Goal: Task Accomplishment & Management: Use online tool/utility

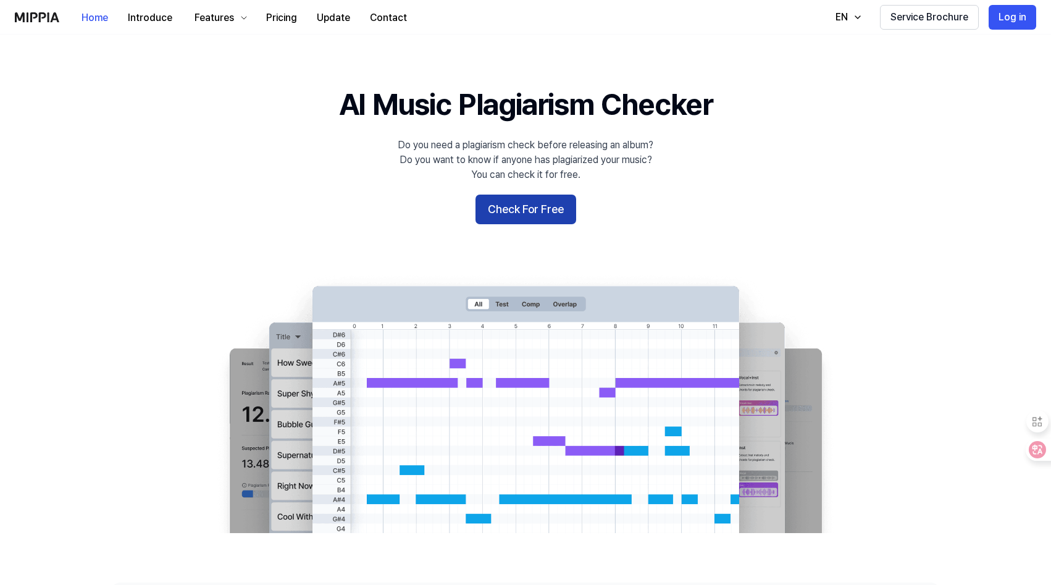
click at [506, 204] on button "Check For Free" at bounding box center [525, 209] width 101 height 30
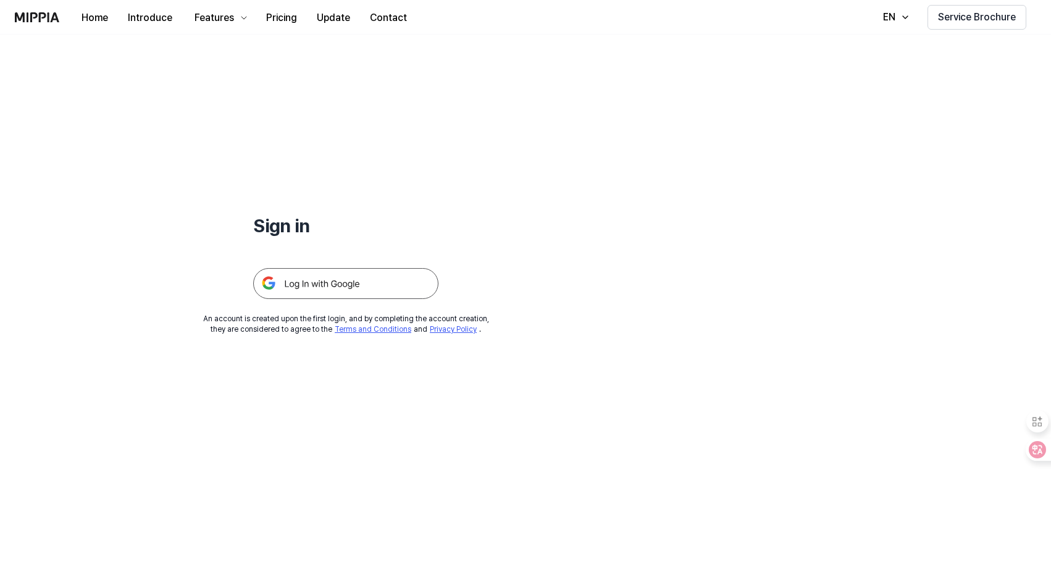
click at [265, 288] on img at bounding box center [345, 283] width 185 height 31
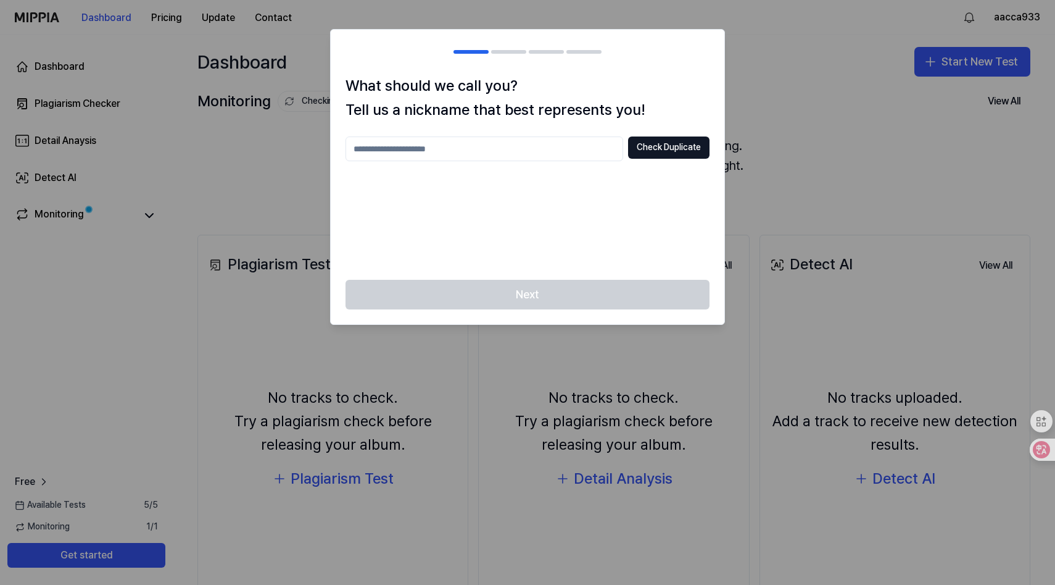
click at [484, 144] on input "text" at bounding box center [485, 148] width 278 height 25
type input "******"
click at [681, 148] on button "Check Duplicate" at bounding box center [668, 147] width 81 height 22
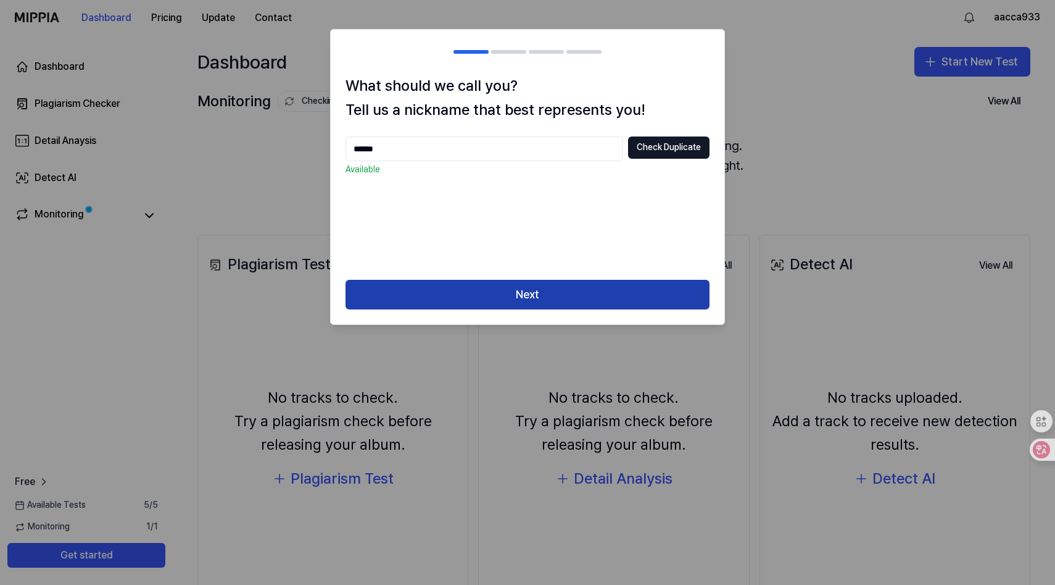
click at [543, 294] on button "Next" at bounding box center [528, 295] width 364 height 30
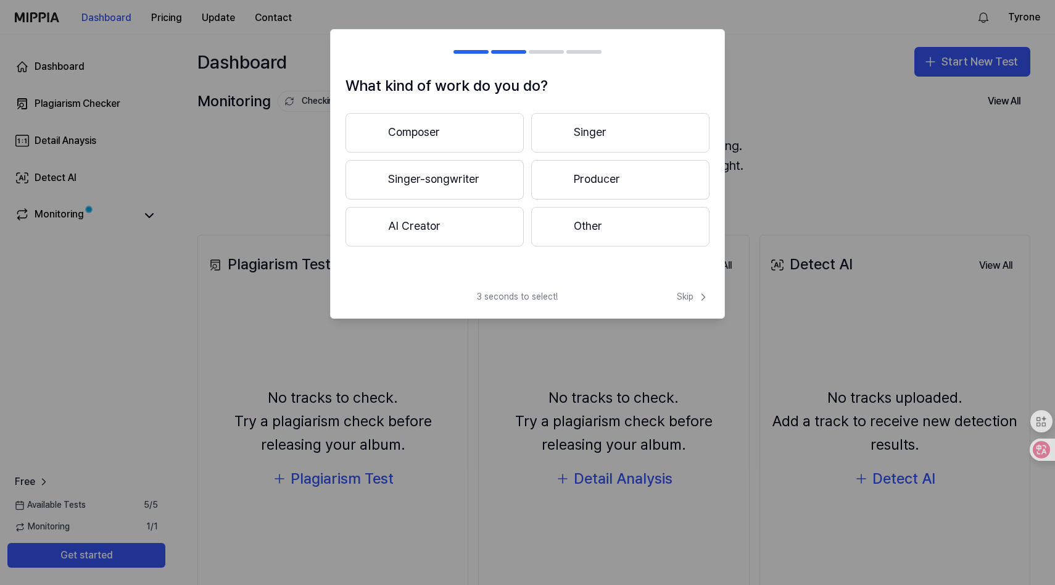
click at [636, 229] on button "Other" at bounding box center [620, 227] width 178 height 40
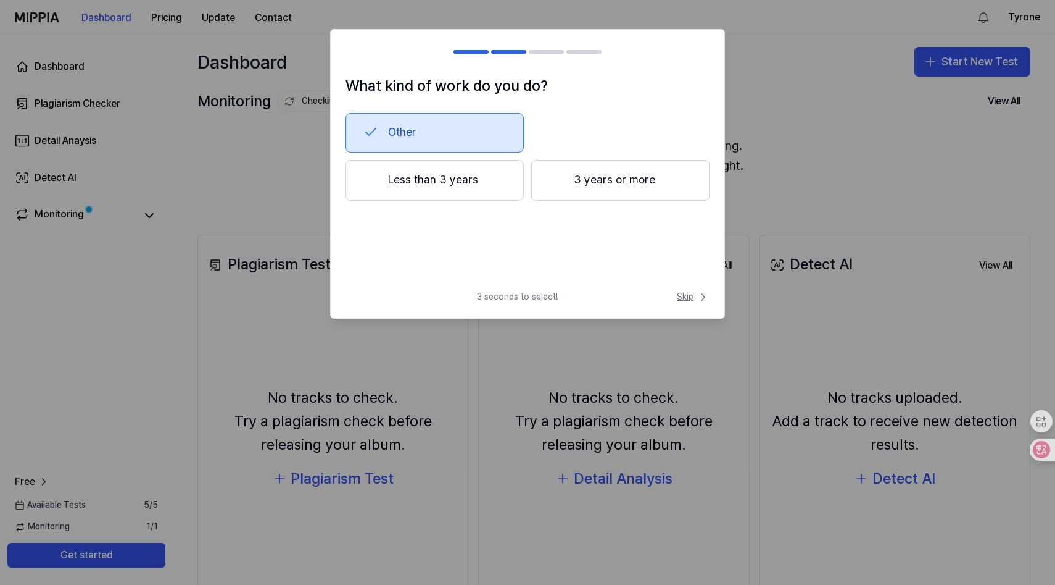
click at [689, 293] on span "Skip" at bounding box center [693, 297] width 33 height 12
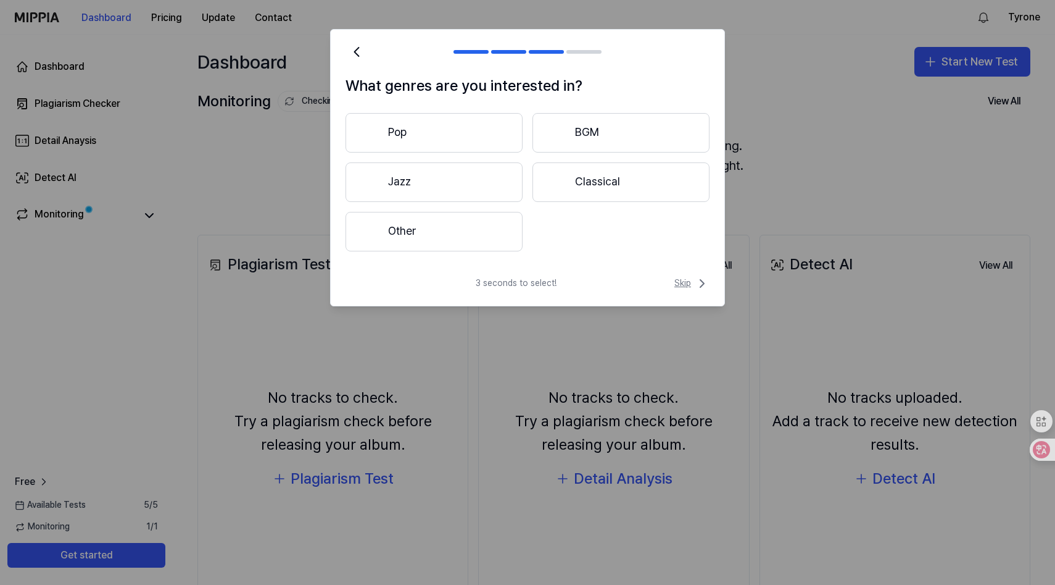
click at [689, 279] on span "Skip" at bounding box center [692, 283] width 35 height 15
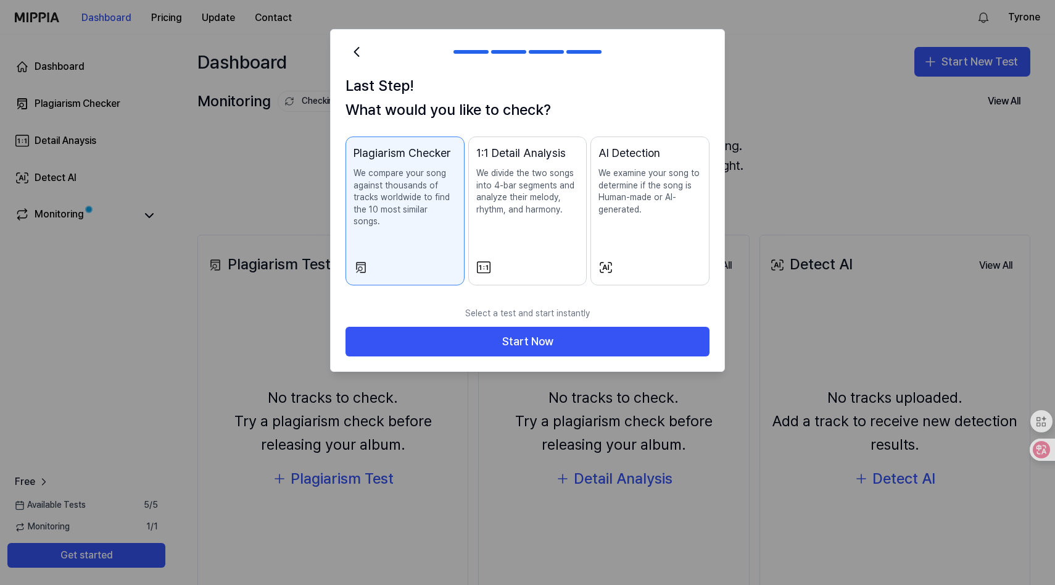
click at [689, 279] on div "Last Step! What would you like to check? Plagiarism Checker We compare your son…" at bounding box center [528, 187] width 394 height 226
click at [1034, 454] on icon at bounding box center [1032, 449] width 12 height 12
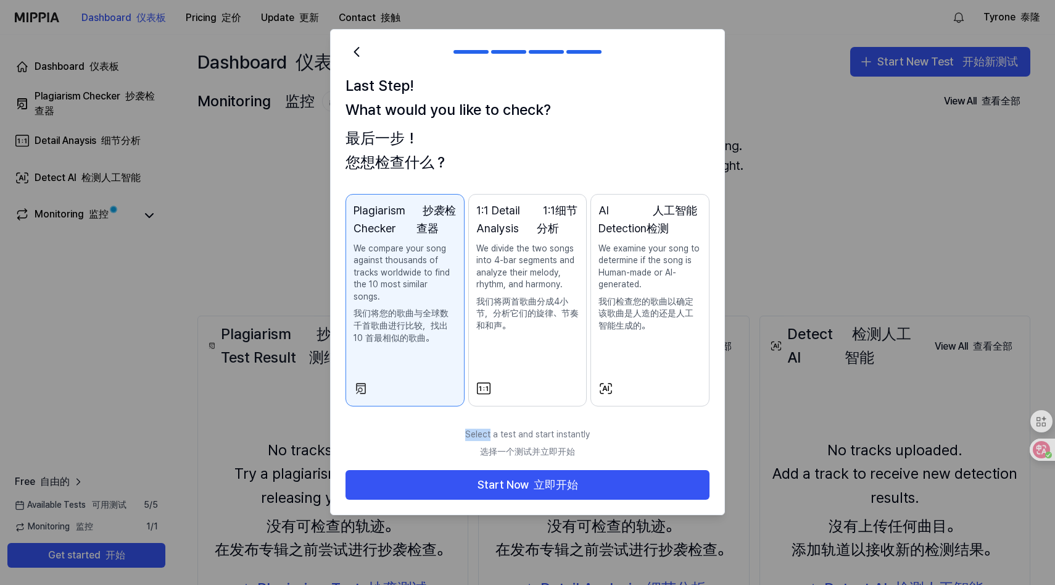
click at [647, 362] on button "AI Detection 人工智能检测 We examine your song to determine if the song is Human-made…" at bounding box center [650, 300] width 119 height 212
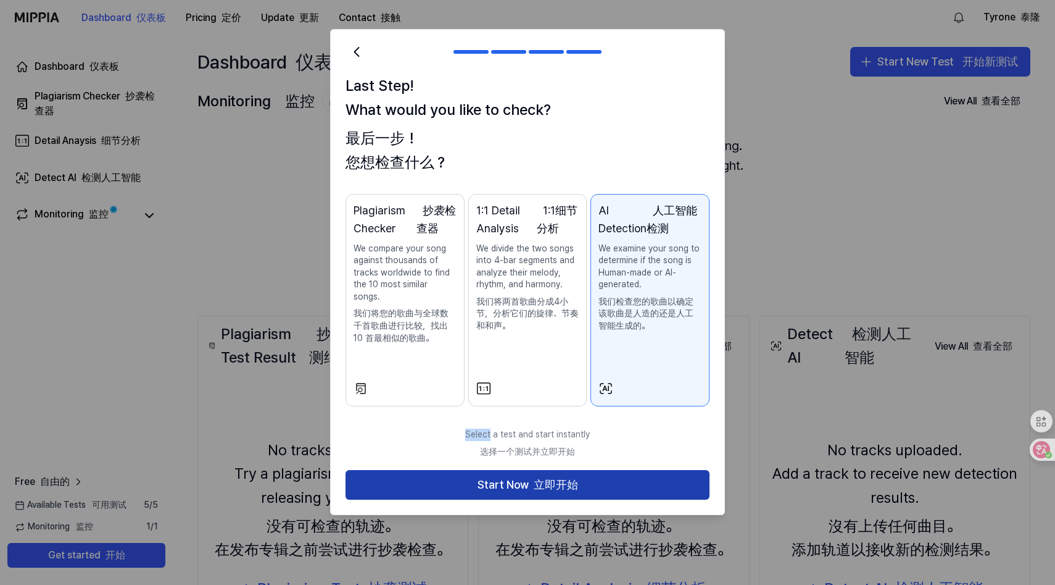
click at [599, 475] on button "Start Now 立即开始" at bounding box center [528, 485] width 364 height 30
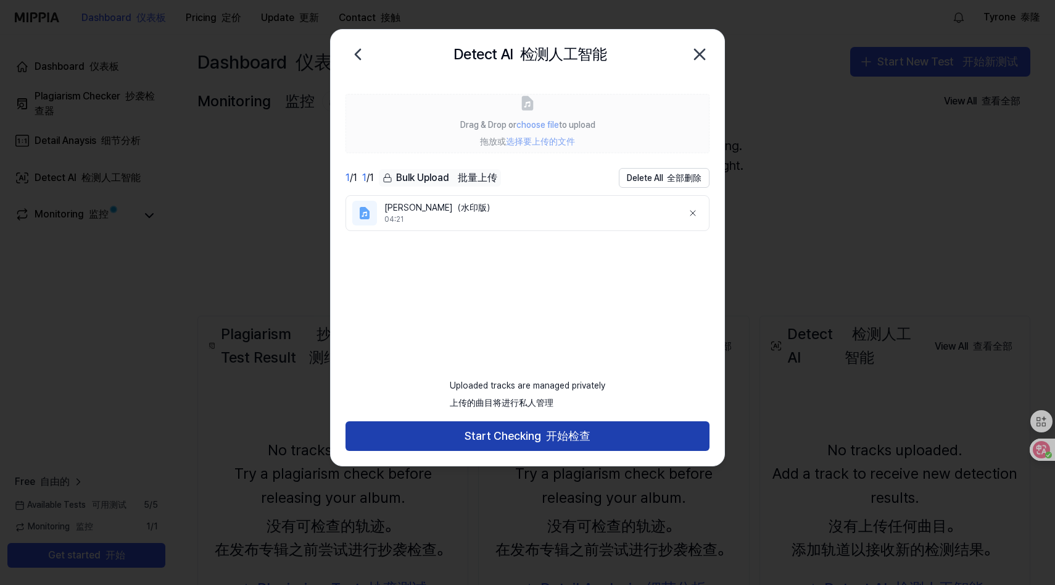
click at [552, 435] on font "开始检查" at bounding box center [568, 435] width 44 height 13
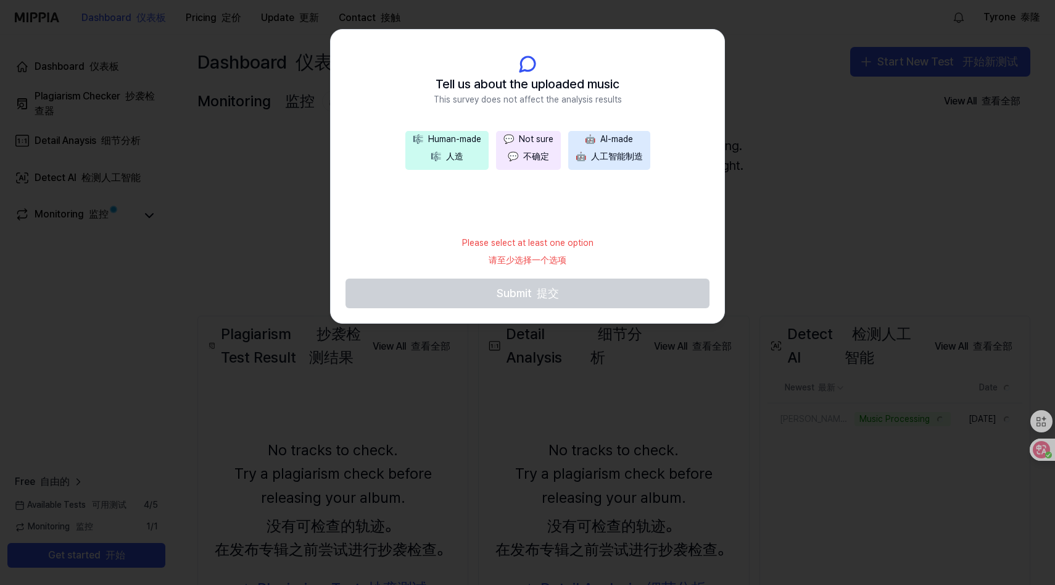
click at [522, 159] on font "💬 不确定" at bounding box center [528, 156] width 41 height 10
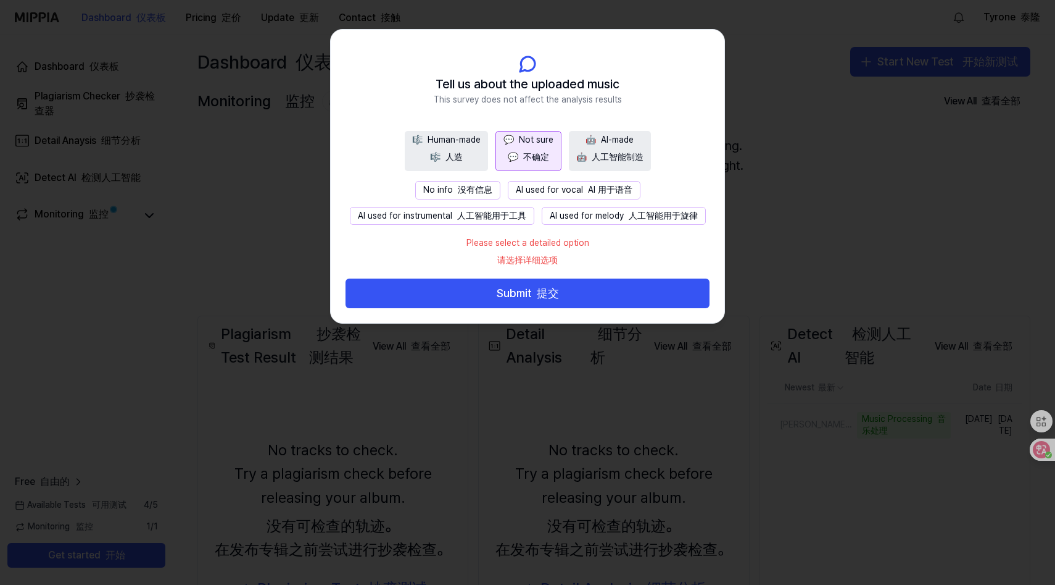
click at [581, 154] on span "🤖" at bounding box center [581, 157] width 10 height 10
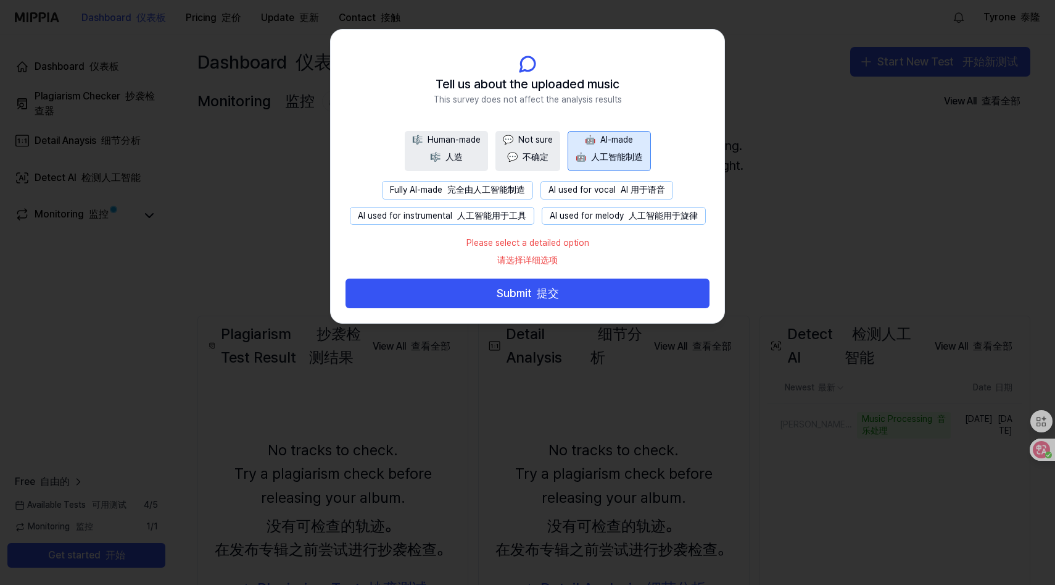
click at [542, 150] on button "💬 Not sure 💬 不确定" at bounding box center [528, 151] width 65 height 40
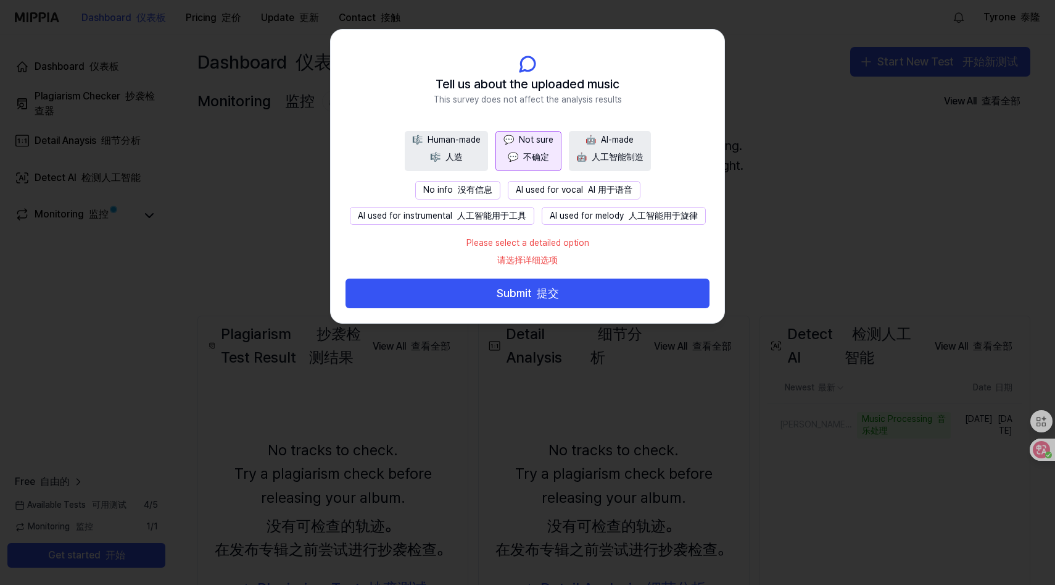
click at [476, 188] on font "没有信息" at bounding box center [475, 190] width 35 height 10
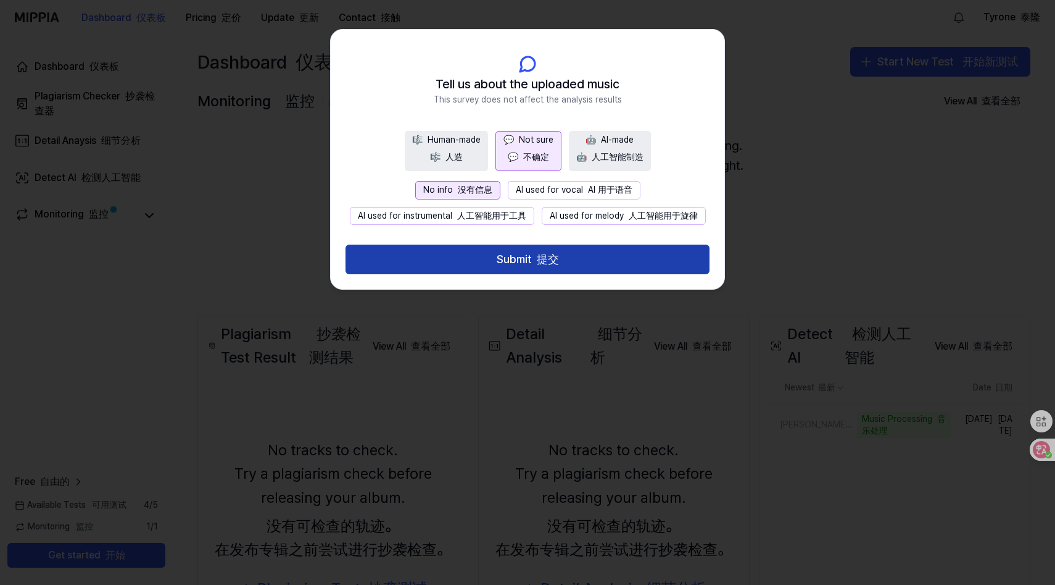
click at [516, 260] on button "Submit 提交" at bounding box center [528, 259] width 364 height 30
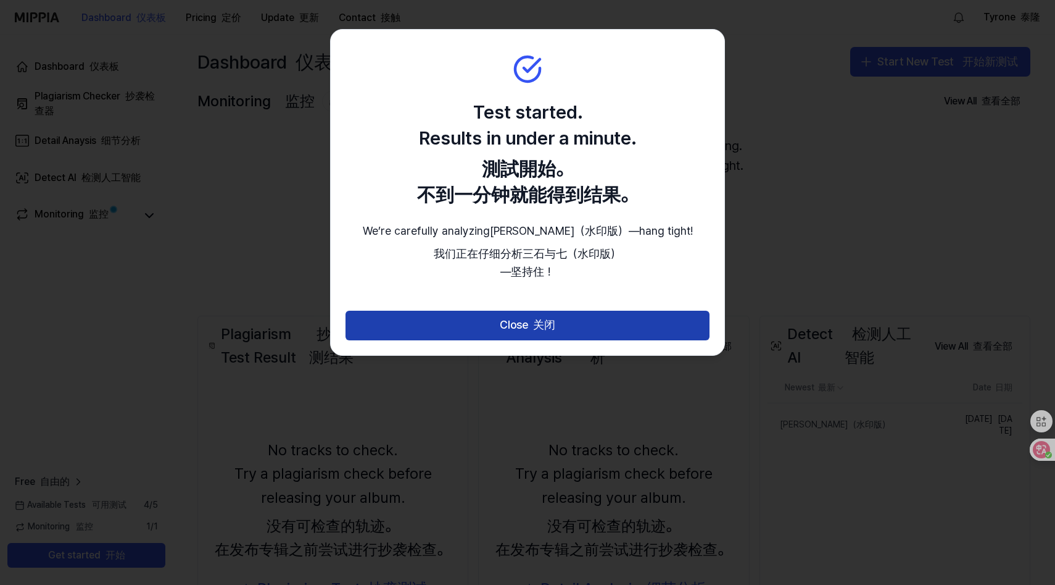
click at [522, 340] on button "Close 关闭" at bounding box center [528, 325] width 364 height 30
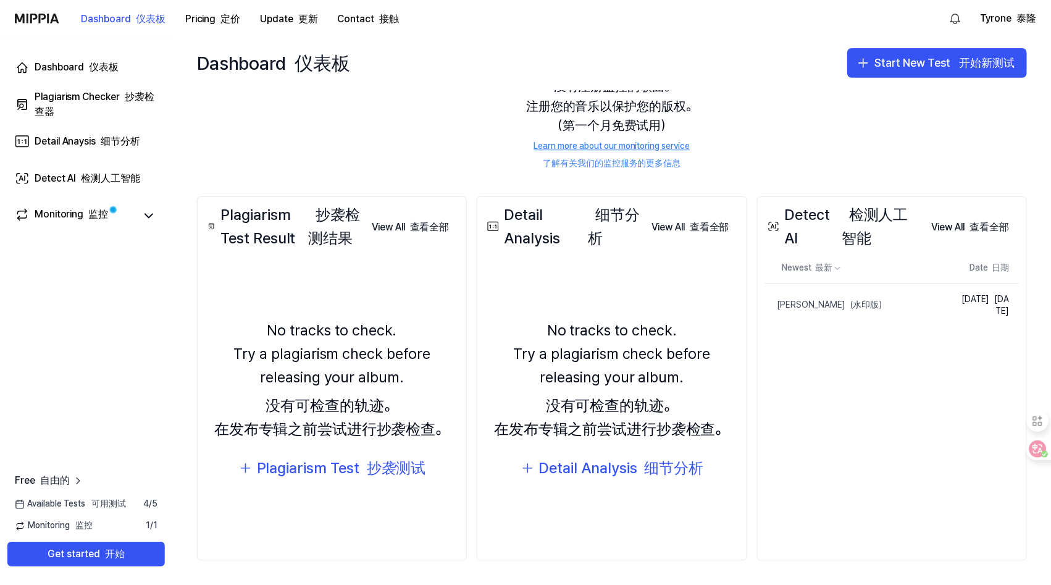
scroll to position [120, 0]
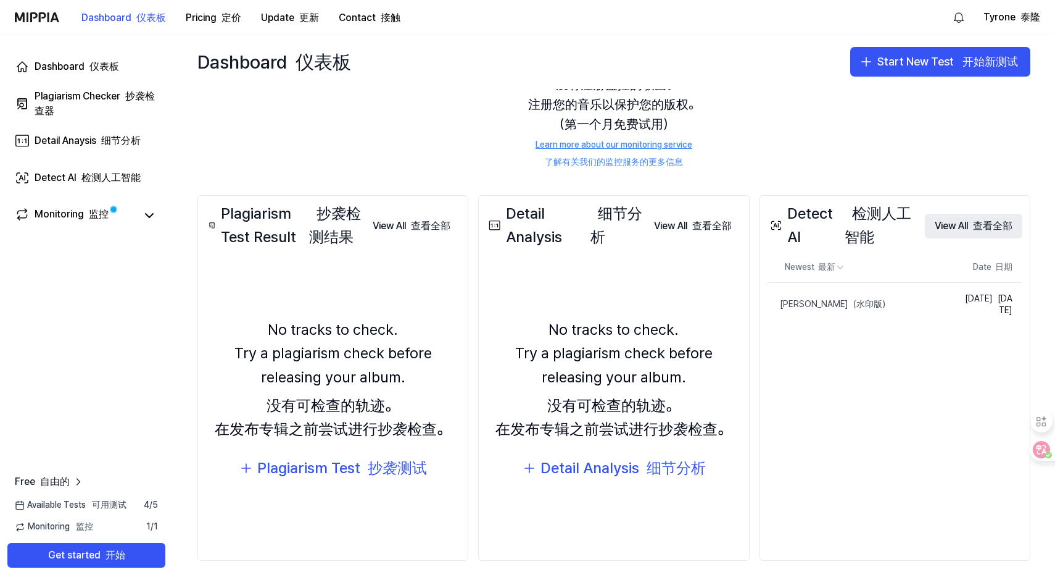
click at [973, 231] on font "查看全部" at bounding box center [993, 226] width 40 height 12
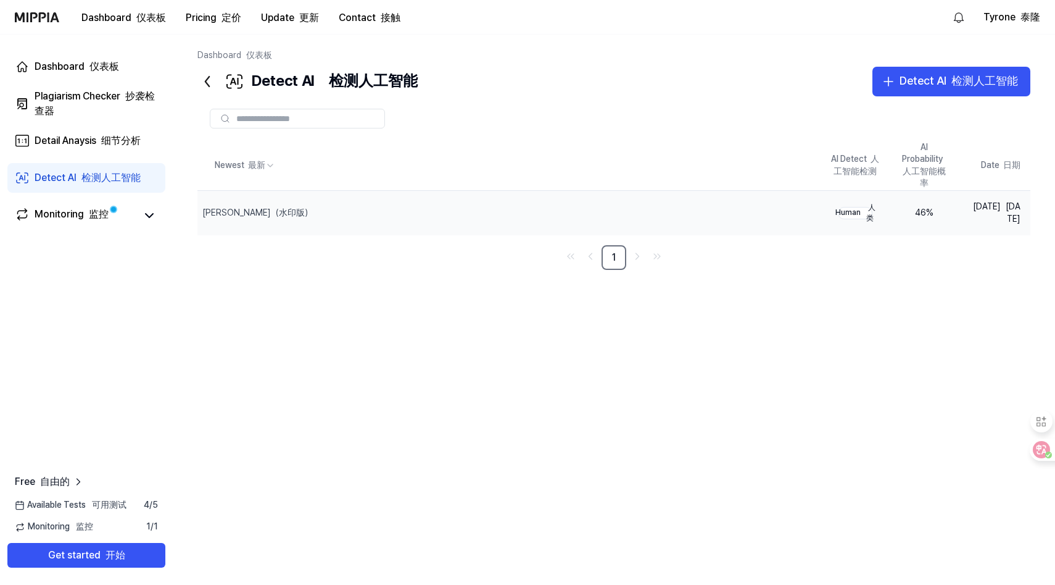
click at [926, 219] on div "46 %" at bounding box center [924, 213] width 49 height 12
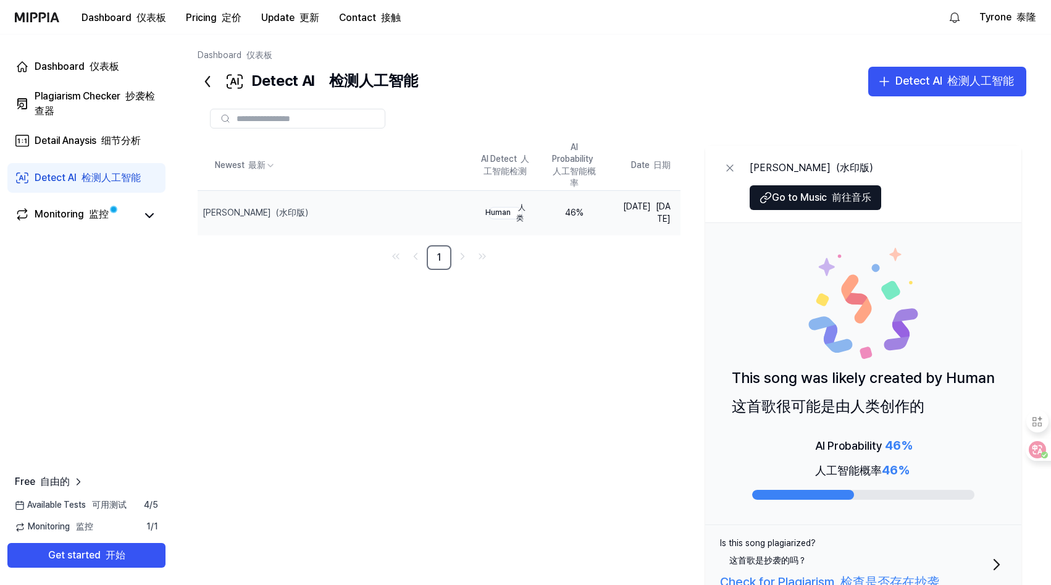
scroll to position [46, 0]
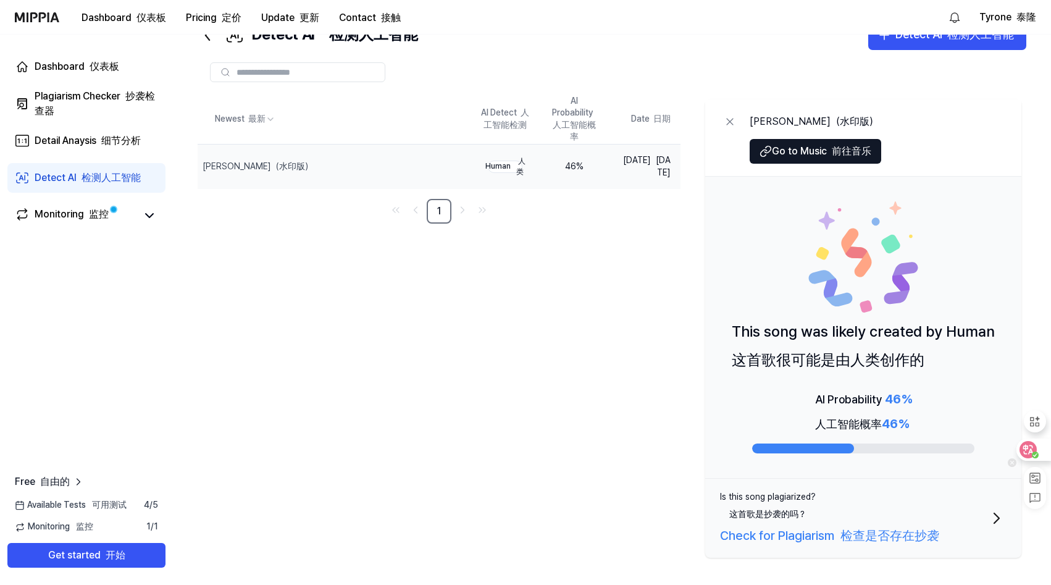
click at [1030, 451] on icon at bounding box center [1028, 449] width 10 height 10
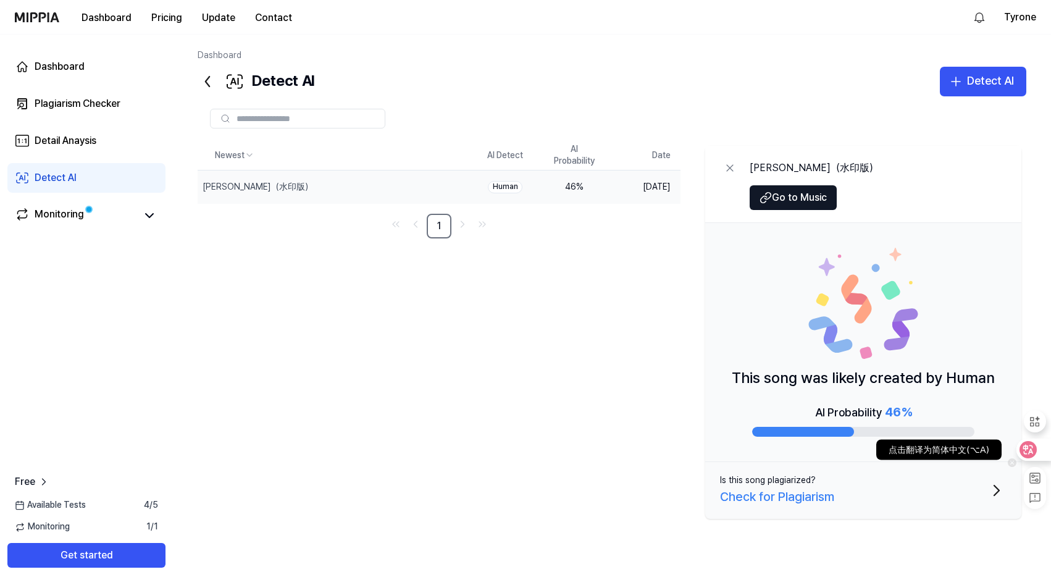
scroll to position [0, 0]
click at [1033, 451] on icon at bounding box center [1032, 449] width 12 height 12
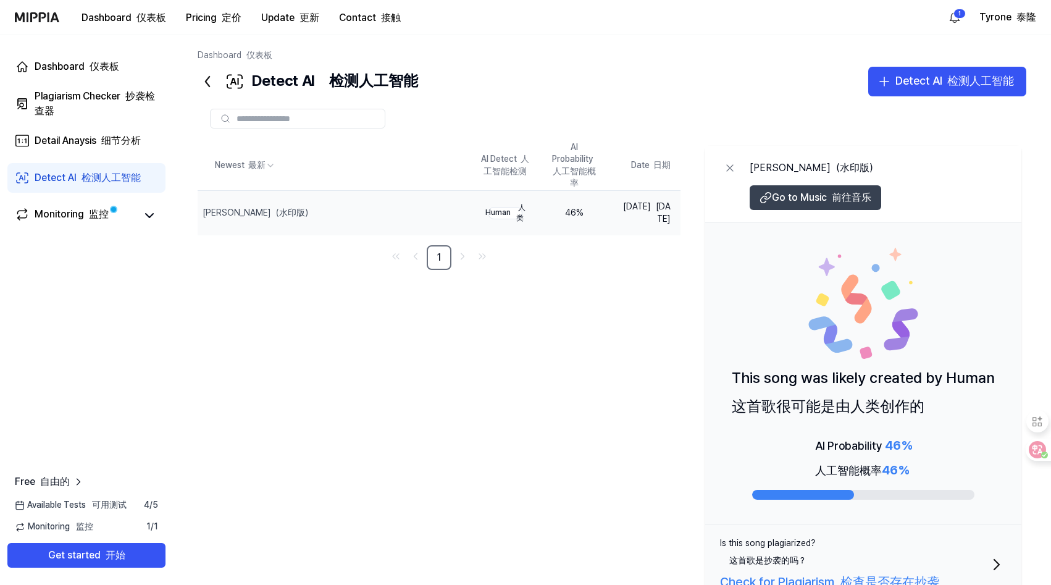
click at [835, 188] on button "Go to Music 前往音乐" at bounding box center [814, 197] width 131 height 25
click at [778, 192] on span "Go to Music 前往音乐" at bounding box center [821, 197] width 99 height 15
